Goal: Find specific page/section

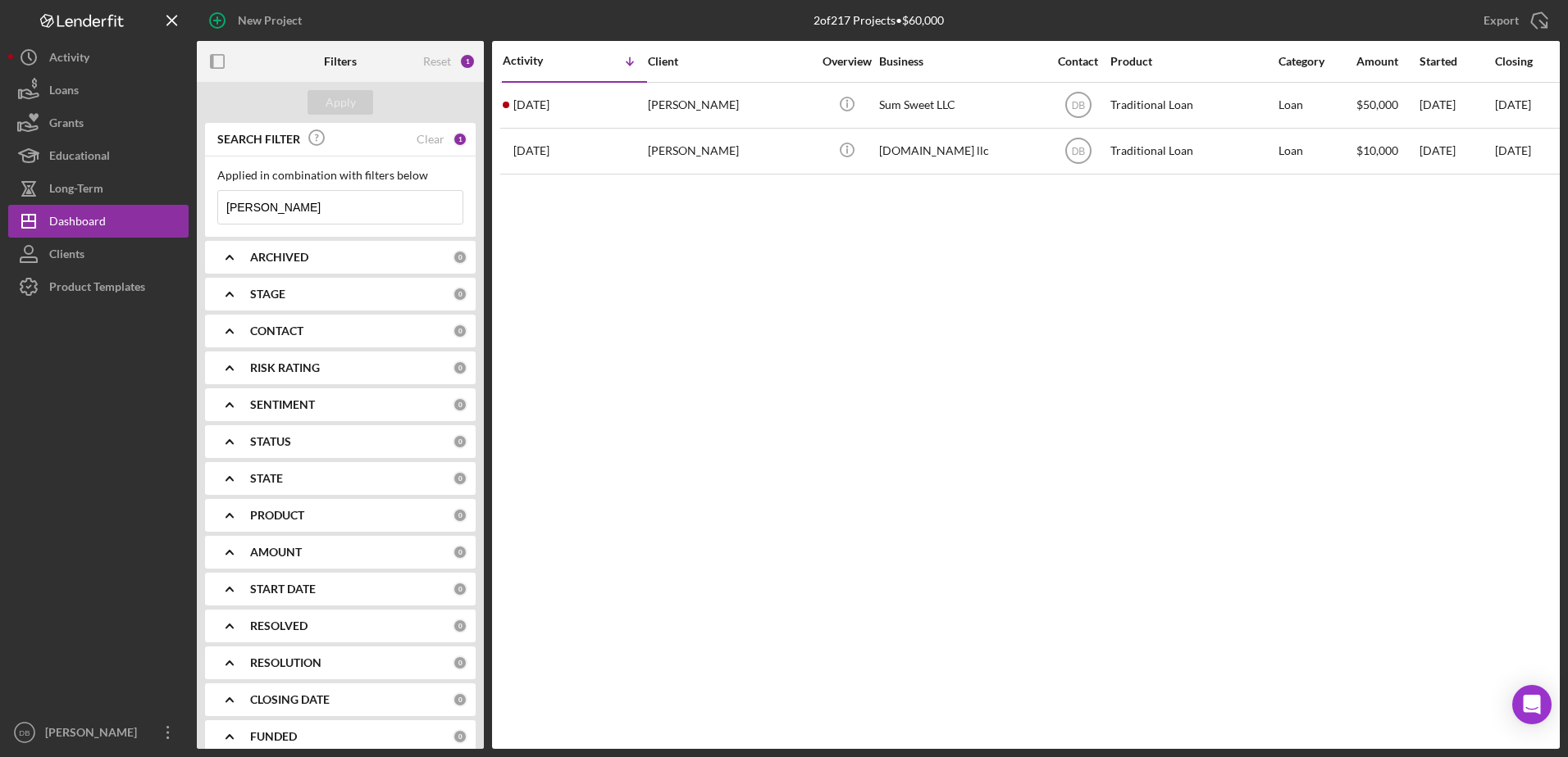
click at [289, 203] on input "[PERSON_NAME]" at bounding box center [340, 207] width 245 height 33
type input "b"
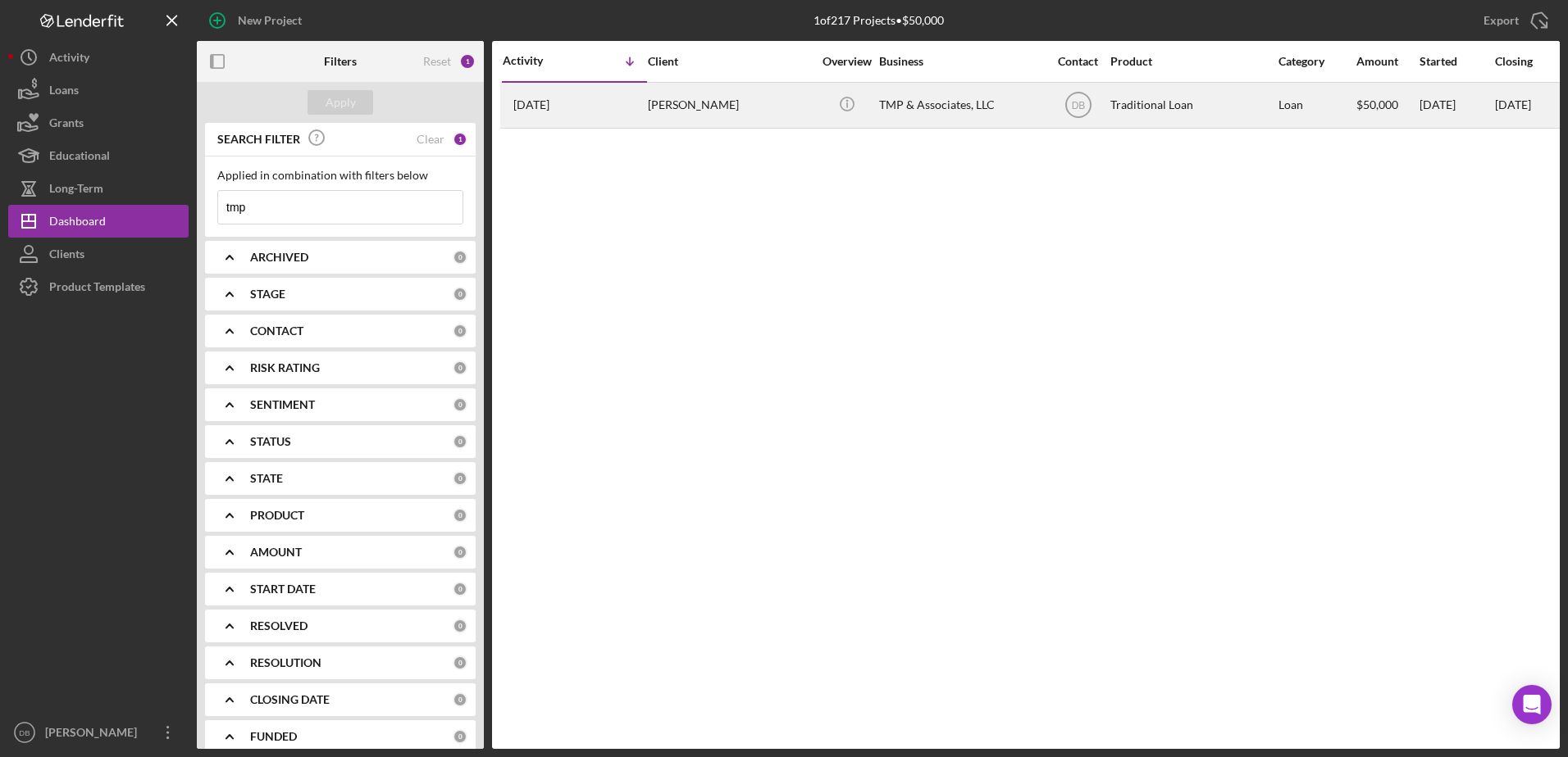
type input "tmp"
click at [674, 95] on div "[PERSON_NAME]" at bounding box center [730, 105] width 164 height 43
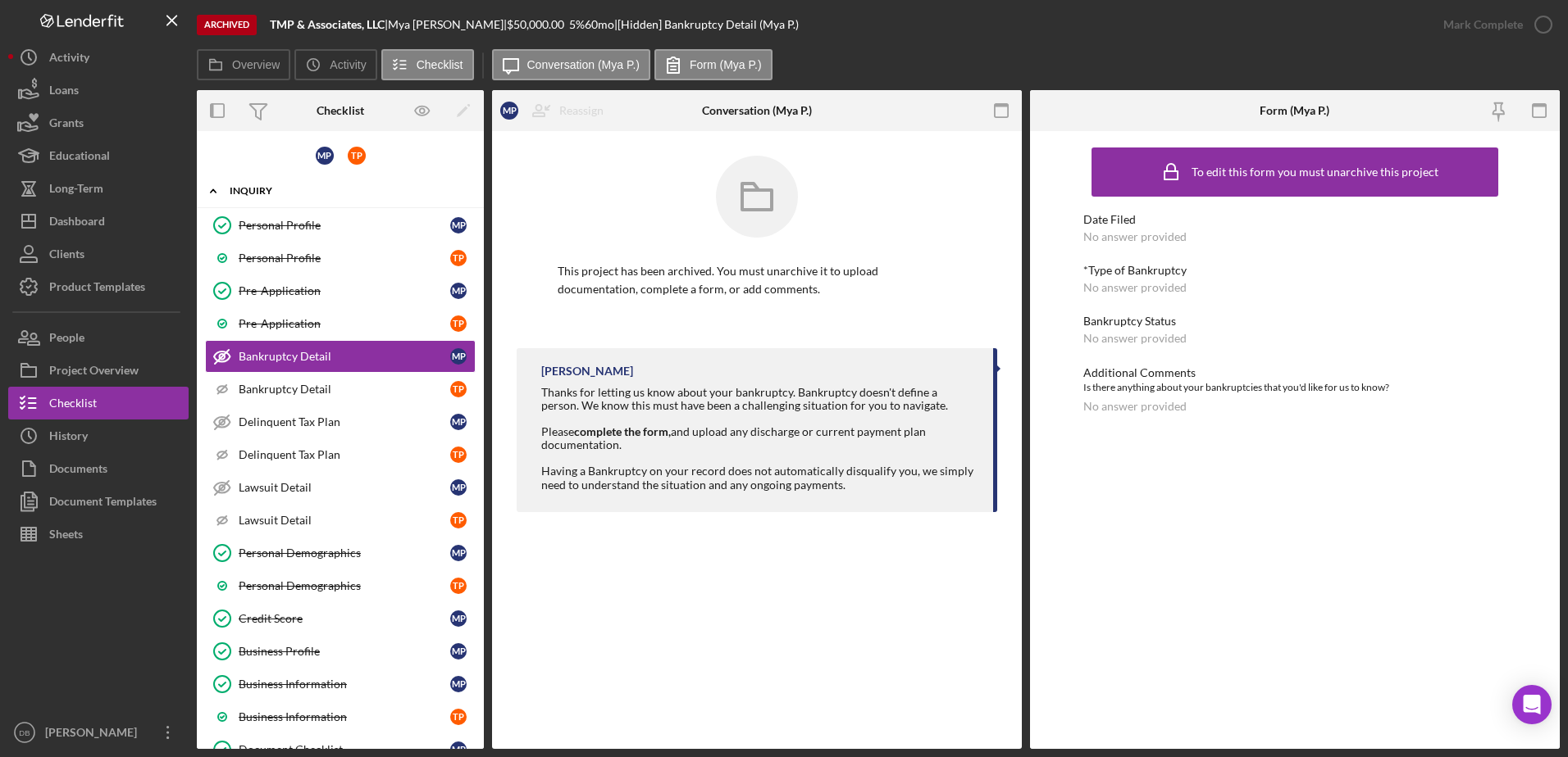
click at [246, 191] on div "Inquiry" at bounding box center [346, 191] width 233 height 10
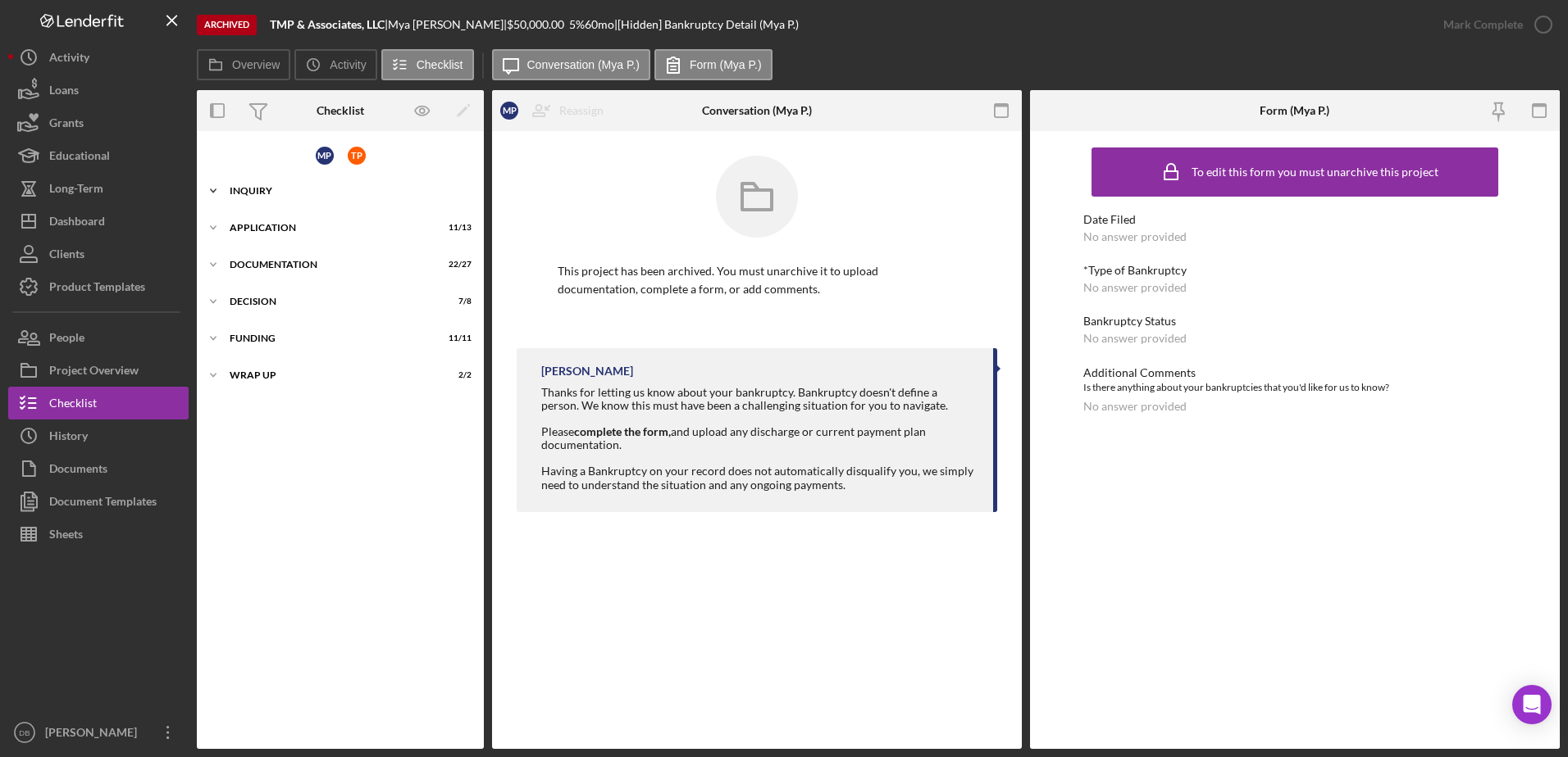
click at [246, 191] on div "Inquiry" at bounding box center [346, 191] width 233 height 10
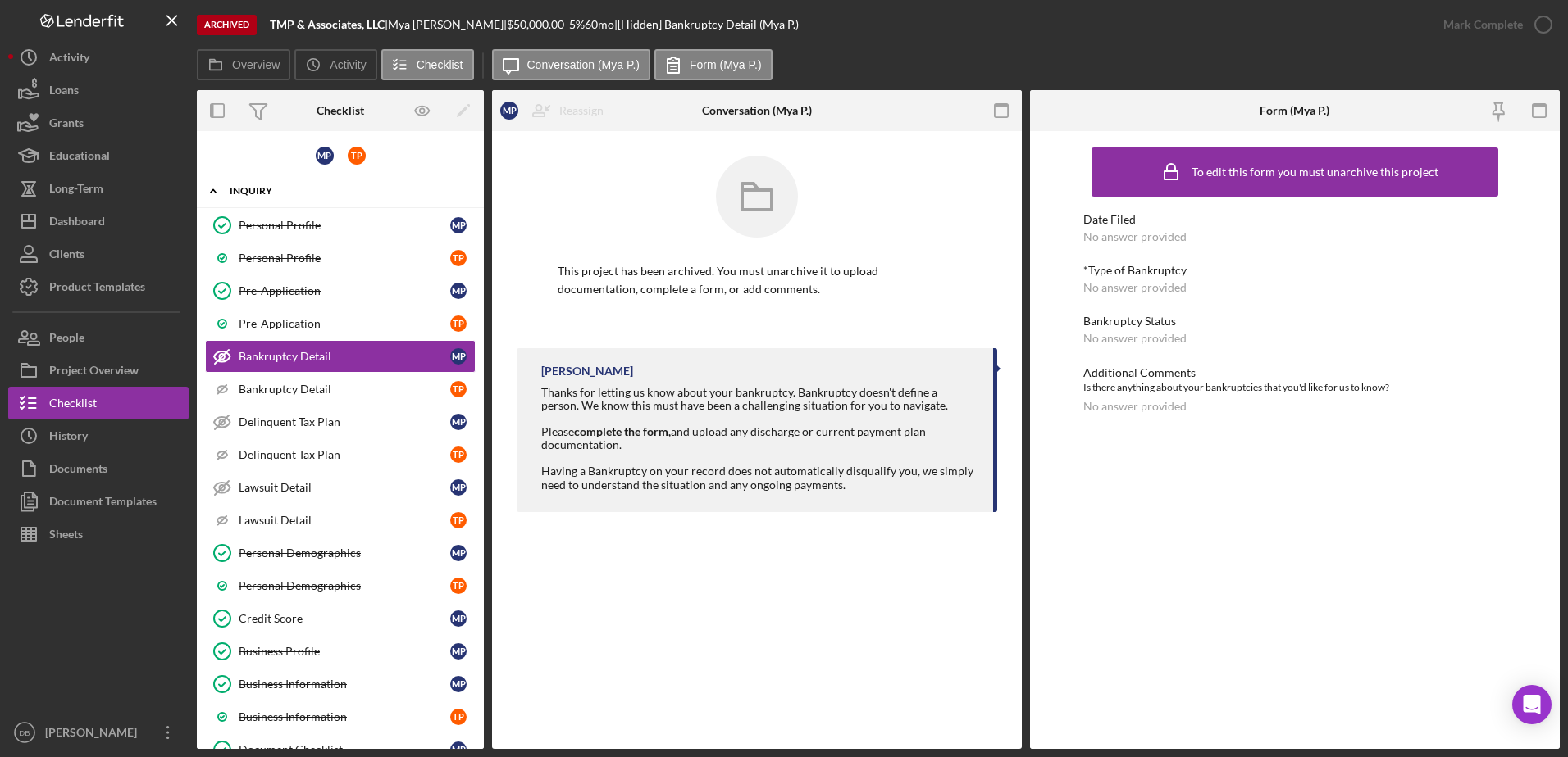
click at [238, 197] on div "Icon/Expander Inquiry 14 / 22" at bounding box center [340, 192] width 287 height 34
